Goal: Information Seeking & Learning: Learn about a topic

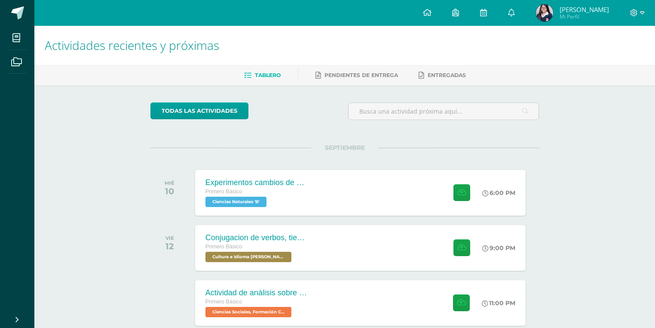
scroll to position [19, 0]
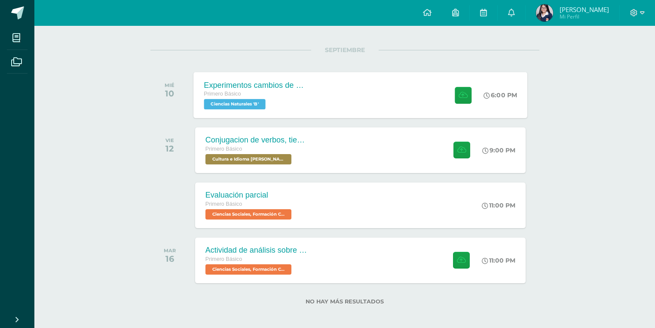
scroll to position [101, 0]
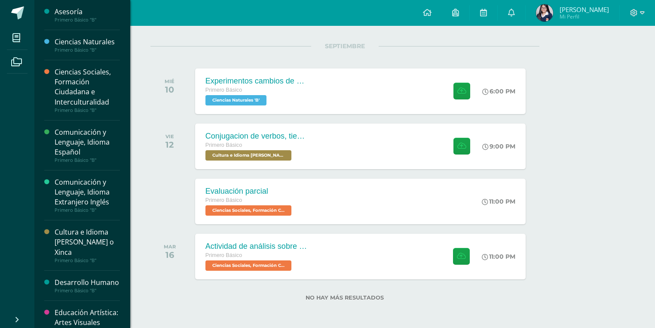
click at [49, 39] on icon at bounding box center [46, 41] width 5 height 5
click at [70, 47] on div "Primero Básico "B"" at bounding box center [87, 50] width 65 height 6
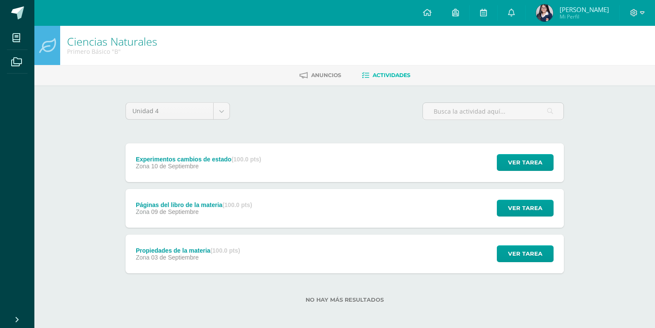
click at [209, 205] on div "Páginas del libro de la materia (100.0 pts)" at bounding box center [194, 204] width 117 height 7
